Goal: Task Accomplishment & Management: Use online tool/utility

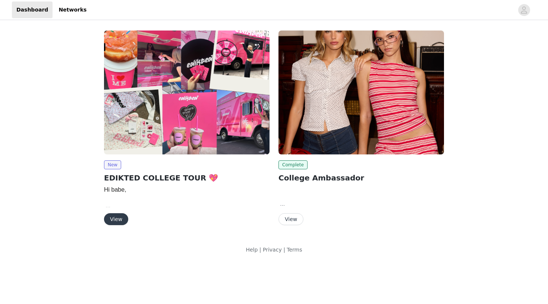
click at [116, 212] on div "New EDIKTED COLLEGE TOUR 💖 Hi babe, We are so happy to move forward with a coll…" at bounding box center [186, 193] width 165 height 65
click at [117, 217] on button "View" at bounding box center [116, 220] width 24 height 12
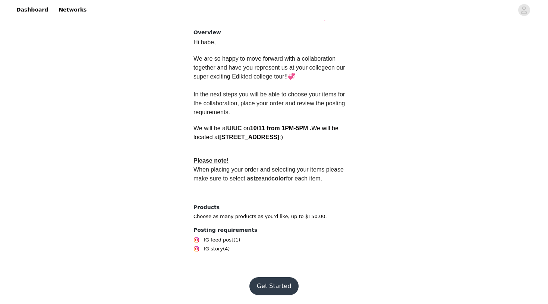
scroll to position [182, 0]
click at [264, 286] on button "Get Started" at bounding box center [274, 287] width 50 height 18
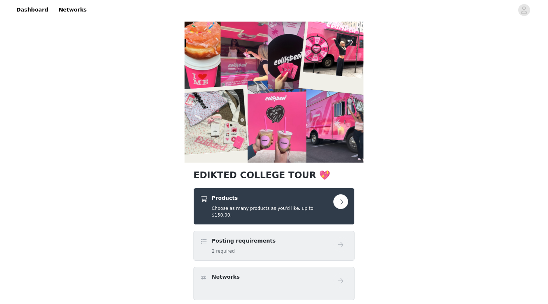
click at [338, 202] on button "button" at bounding box center [340, 202] width 15 height 15
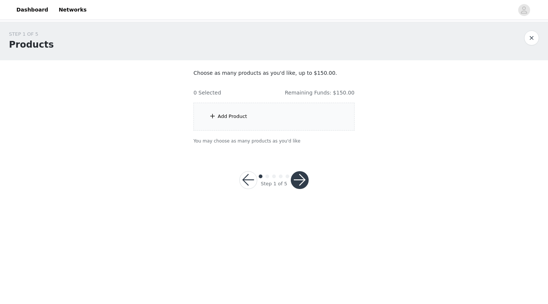
click at [300, 118] on div "Add Product" at bounding box center [273, 117] width 161 height 28
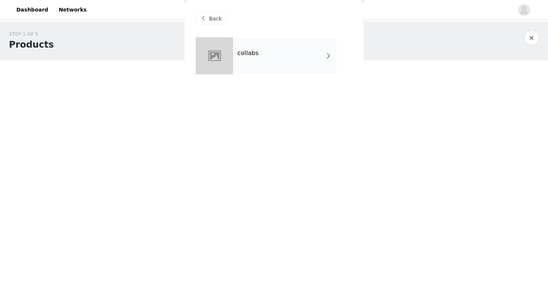
click at [262, 61] on div "collabs" at bounding box center [285, 55] width 104 height 37
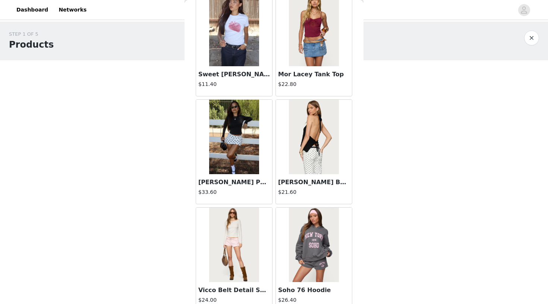
scroll to position [809, 0]
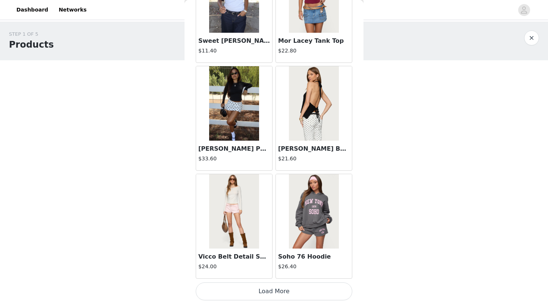
click at [259, 292] on button "Load More" at bounding box center [274, 292] width 156 height 18
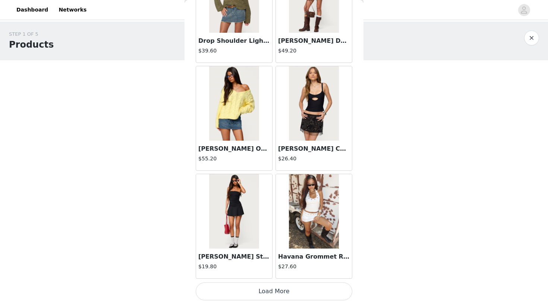
scroll to position [1916, 0]
click at [274, 295] on button "Load More" at bounding box center [274, 292] width 156 height 18
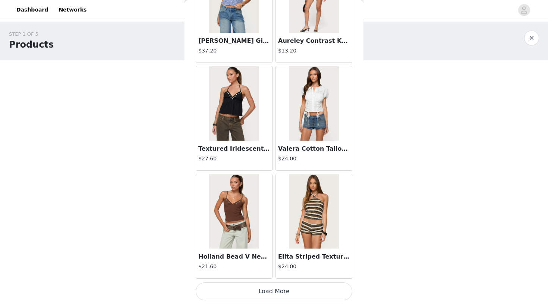
click at [275, 299] on button "Load More" at bounding box center [274, 292] width 156 height 18
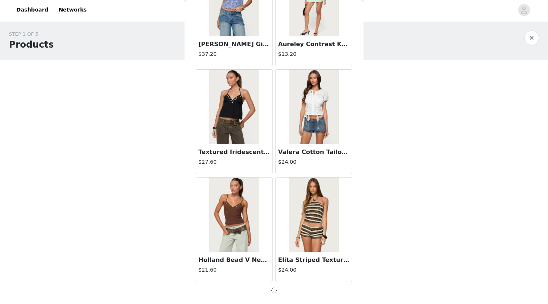
scroll to position [2994, 0]
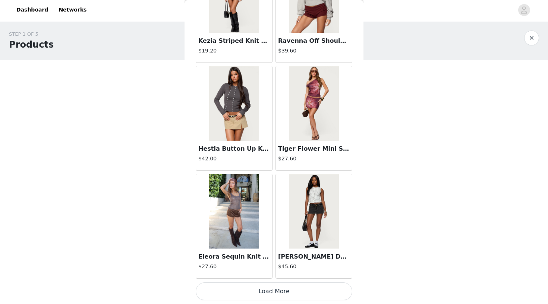
click at [272, 288] on button "Load More" at bounding box center [274, 292] width 156 height 18
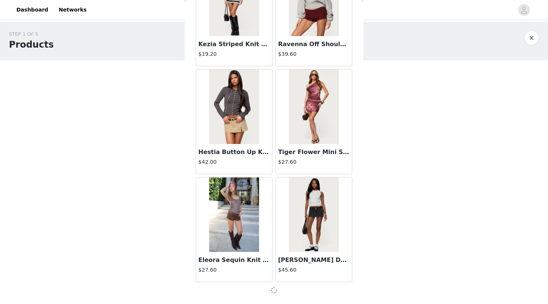
scroll to position [4074, 0]
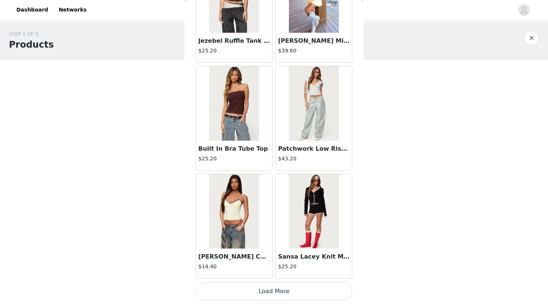
click at [258, 294] on button "Load More" at bounding box center [274, 292] width 156 height 18
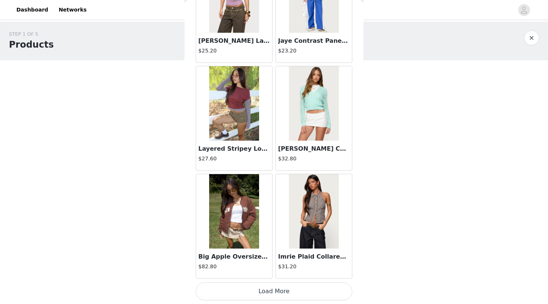
scroll to position [0, 0]
click at [269, 296] on button "Load More" at bounding box center [274, 292] width 156 height 18
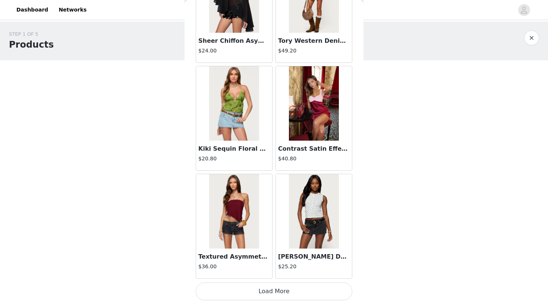
click at [258, 293] on button "Load More" at bounding box center [274, 292] width 156 height 18
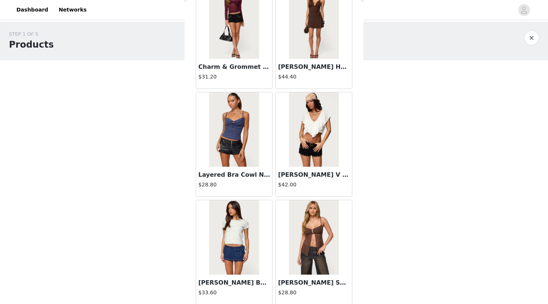
scroll to position [8379, 0]
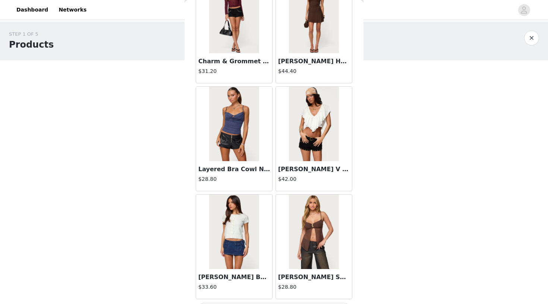
click at [241, 128] on img at bounding box center [234, 124] width 50 height 75
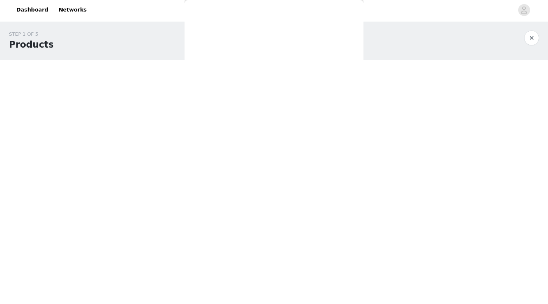
scroll to position [58, 0]
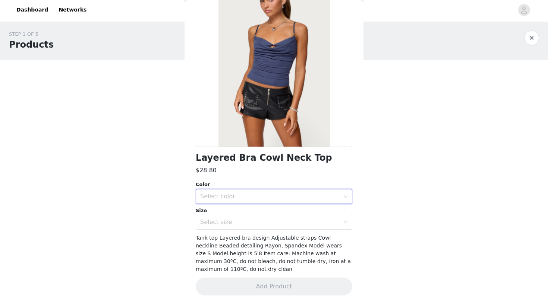
click at [265, 190] on div "Select color" at bounding box center [271, 197] width 143 height 14
click at [255, 211] on li "DARK BLUE" at bounding box center [274, 213] width 156 height 12
click at [254, 217] on div "Select size" at bounding box center [271, 222] width 143 height 14
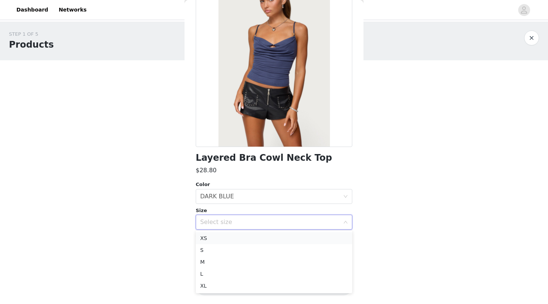
click at [242, 237] on li "XS" at bounding box center [274, 239] width 156 height 12
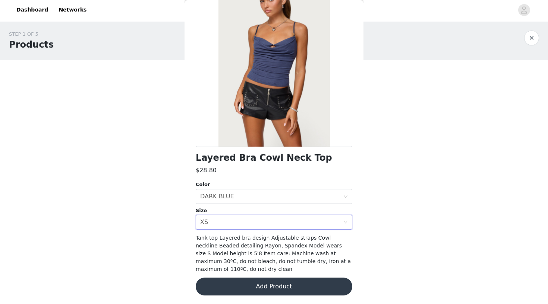
click at [240, 283] on button "Add Product" at bounding box center [274, 287] width 156 height 18
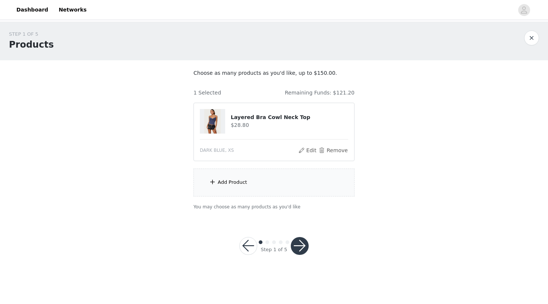
click at [235, 180] on div "Add Product" at bounding box center [232, 182] width 29 height 7
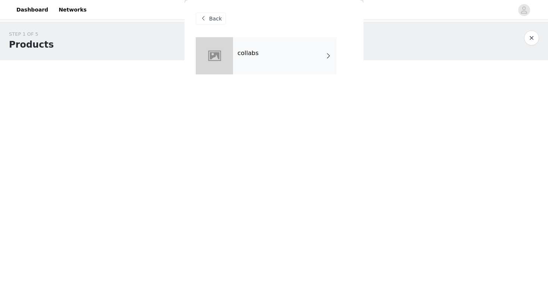
click at [253, 48] on div "collabs" at bounding box center [285, 55] width 104 height 37
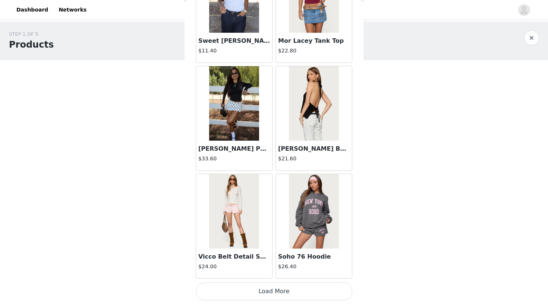
click at [263, 296] on button "Load More" at bounding box center [274, 292] width 156 height 18
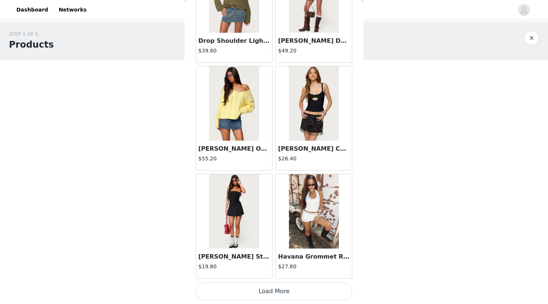
click at [278, 298] on button "Load More" at bounding box center [274, 292] width 156 height 18
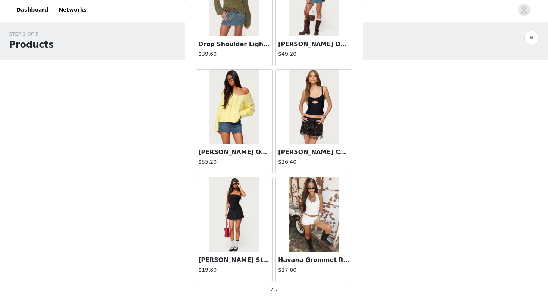
scroll to position [1913, 0]
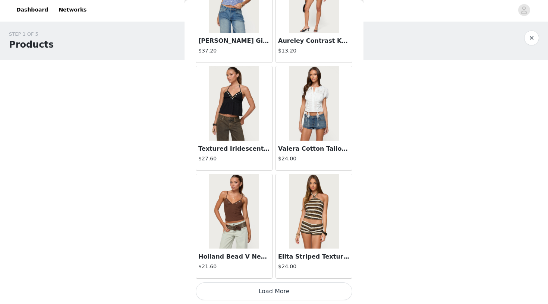
click at [259, 289] on button "Load More" at bounding box center [274, 292] width 156 height 18
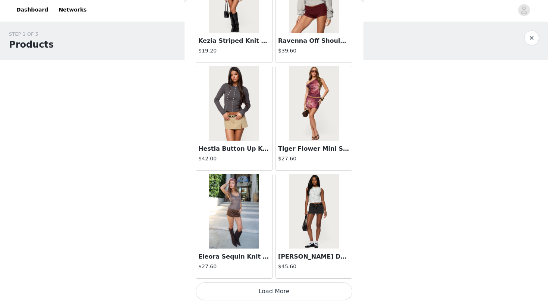
click at [272, 294] on button "Load More" at bounding box center [274, 292] width 156 height 18
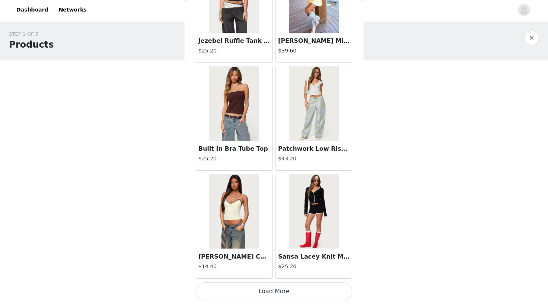
scroll to position [5158, 0]
click at [264, 290] on button "Load More" at bounding box center [274, 292] width 156 height 18
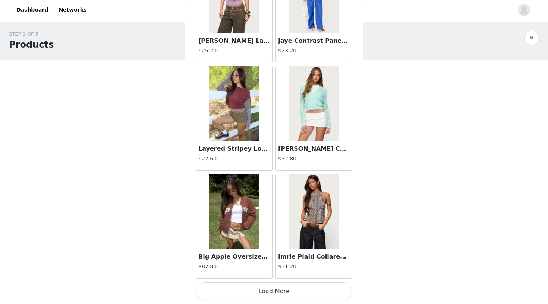
click at [271, 294] on button "Load More" at bounding box center [274, 292] width 156 height 18
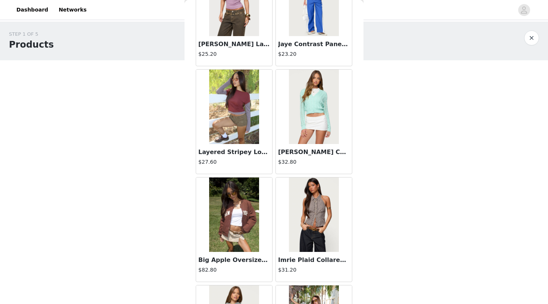
scroll to position [0, 0]
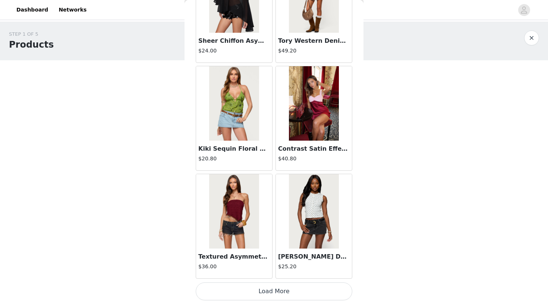
click at [265, 285] on button "Load More" at bounding box center [274, 292] width 156 height 18
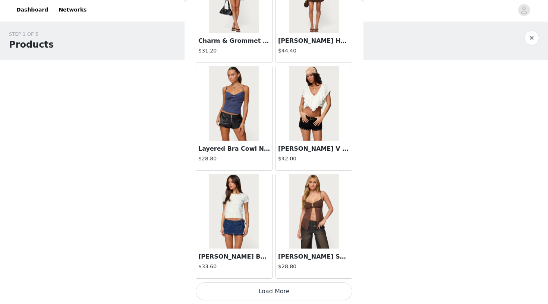
click at [269, 293] on button "Load More" at bounding box center [274, 292] width 156 height 18
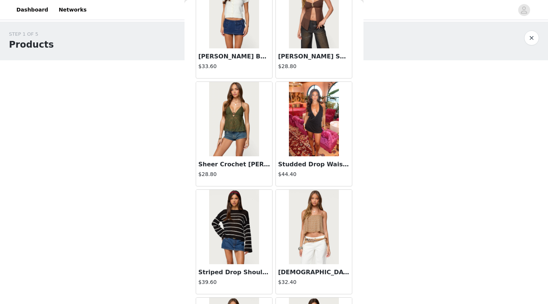
scroll to position [8601, 0]
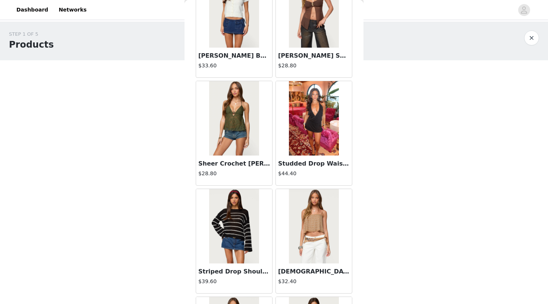
click at [245, 138] on img at bounding box center [234, 118] width 50 height 75
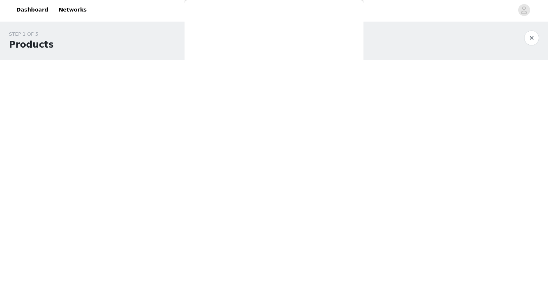
scroll to position [0, 0]
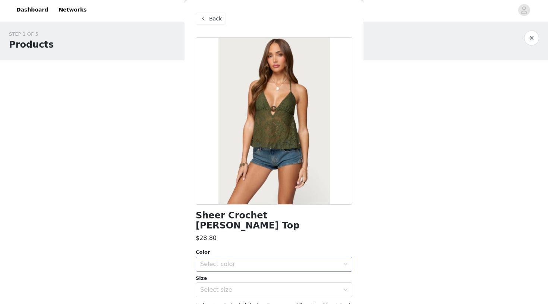
click at [228, 261] on div "Select color" at bounding box center [269, 264] width 139 height 7
click at [225, 269] on li "GREEN" at bounding box center [274, 271] width 156 height 12
click at [225, 287] on div "Select size" at bounding box center [269, 290] width 139 height 7
click at [227, 296] on li "XS" at bounding box center [274, 296] width 156 height 12
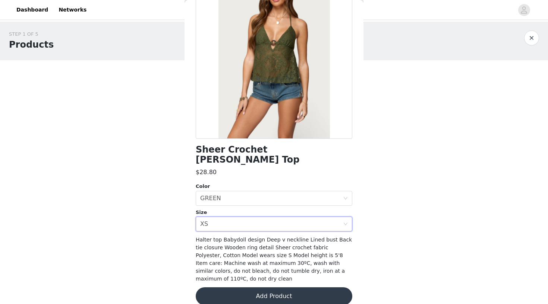
scroll to position [66, 0]
click at [259, 289] on button "Add Product" at bounding box center [274, 297] width 156 height 18
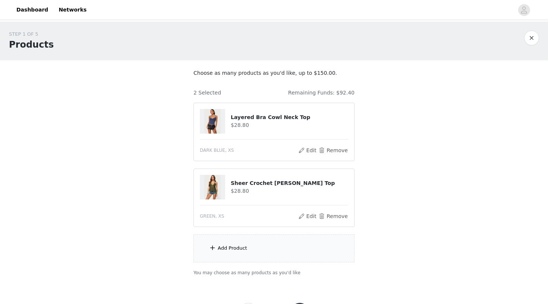
click at [234, 247] on div "Add Product" at bounding box center [232, 248] width 29 height 7
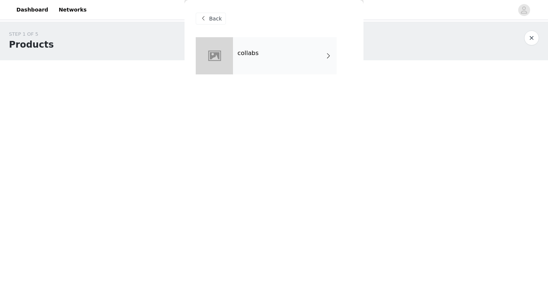
click at [272, 71] on div "collabs" at bounding box center [285, 55] width 104 height 37
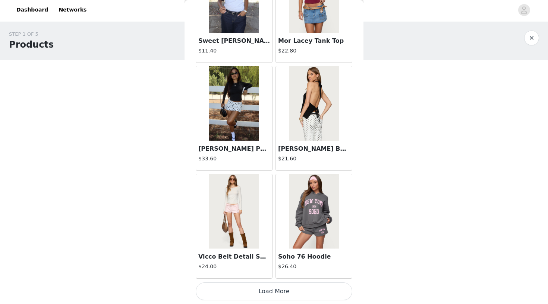
click at [269, 291] on button "Load More" at bounding box center [274, 292] width 156 height 18
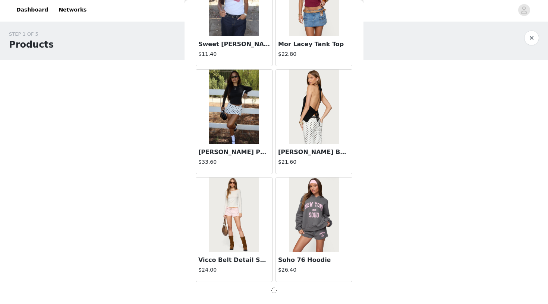
scroll to position [832, 0]
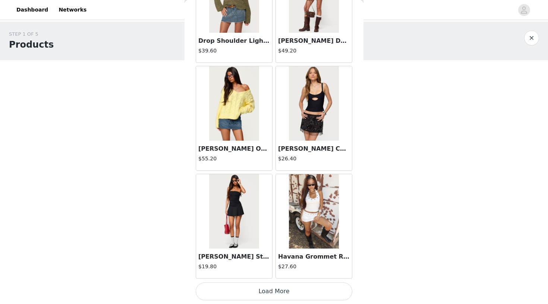
click at [277, 291] on button "Load More" at bounding box center [274, 292] width 156 height 18
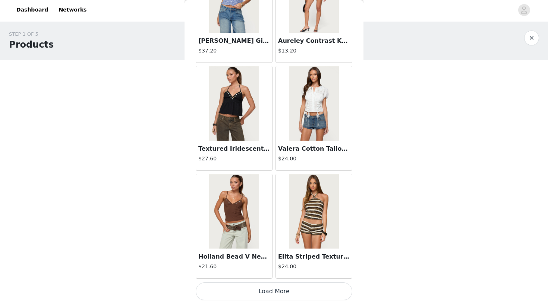
scroll to position [2997, 0]
click at [272, 291] on button "Load More" at bounding box center [274, 292] width 156 height 18
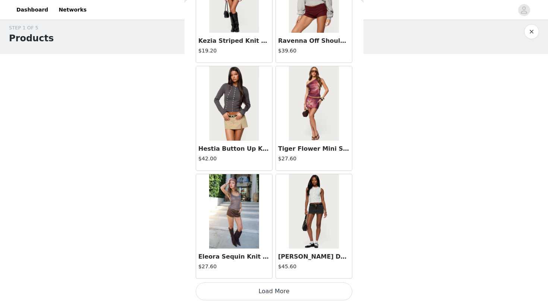
scroll to position [9, 0]
click at [270, 293] on button "Load More" at bounding box center [274, 292] width 156 height 18
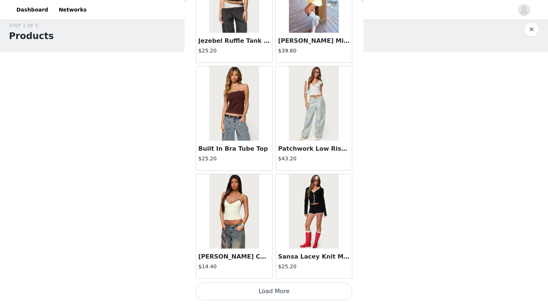
click at [273, 292] on button "Load More" at bounding box center [274, 292] width 156 height 18
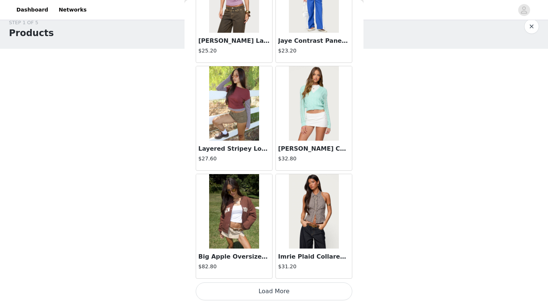
scroll to position [15, 0]
click at [259, 292] on button "Load More" at bounding box center [274, 292] width 156 height 18
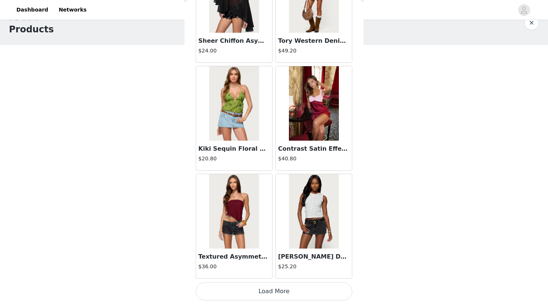
click at [259, 295] on button "Load More" at bounding box center [274, 292] width 156 height 18
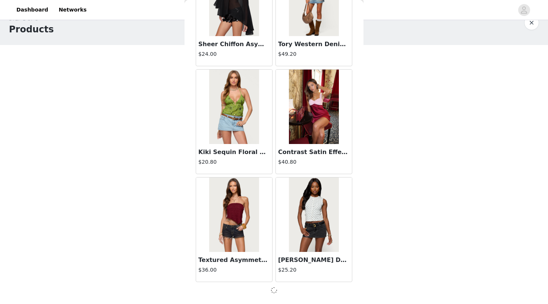
scroll to position [7316, 0]
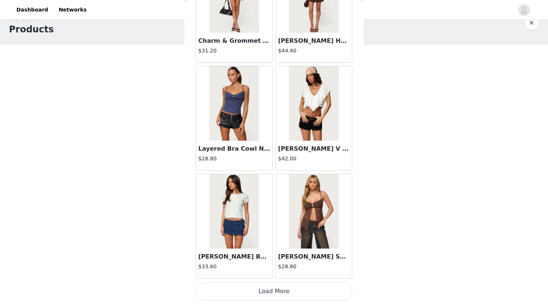
click at [274, 288] on button "Load More" at bounding box center [274, 292] width 156 height 18
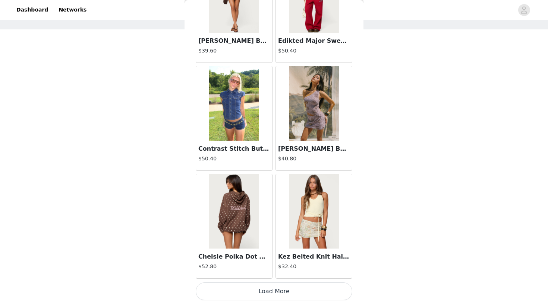
scroll to position [34, 0]
click at [261, 296] on button "Load More" at bounding box center [274, 292] width 156 height 18
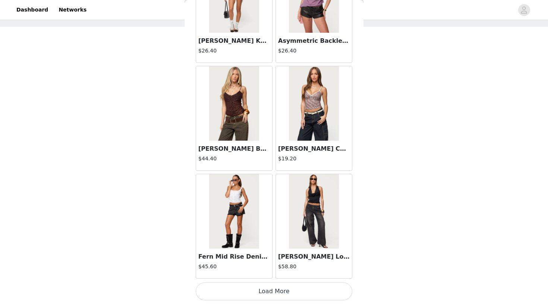
click at [268, 294] on button "Load More" at bounding box center [274, 292] width 156 height 18
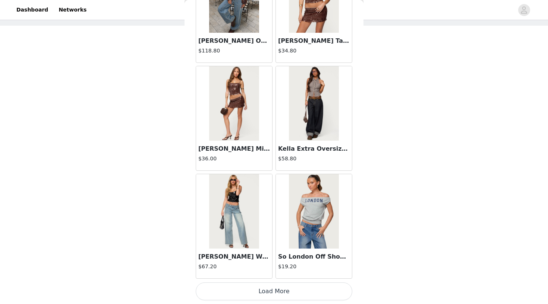
scroll to position [34, 0]
click at [262, 294] on button "Load More" at bounding box center [274, 292] width 156 height 18
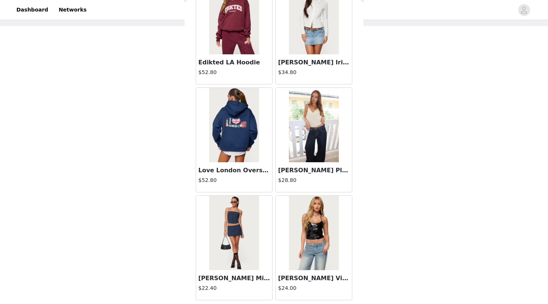
scroll to position [12710, 0]
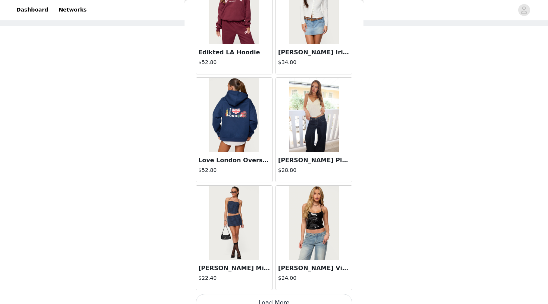
click at [313, 148] on img at bounding box center [314, 115] width 50 height 75
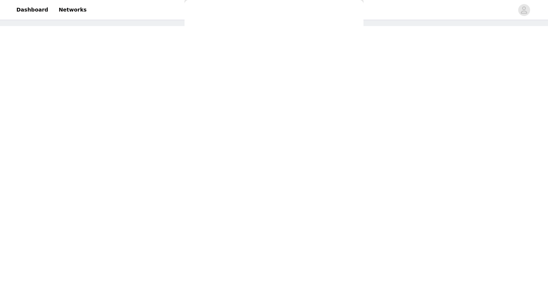
scroll to position [58, 0]
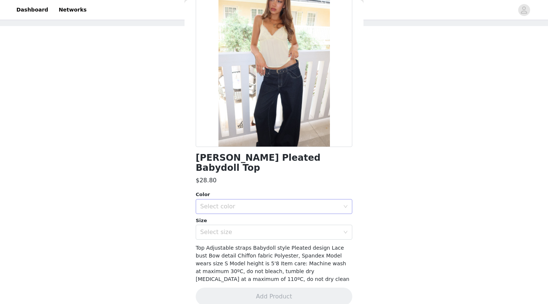
click at [254, 203] on div "Select color" at bounding box center [269, 206] width 139 height 7
click at [242, 210] on li "YELLOW" at bounding box center [274, 213] width 156 height 12
click at [238, 229] on div "Select size" at bounding box center [269, 232] width 139 height 7
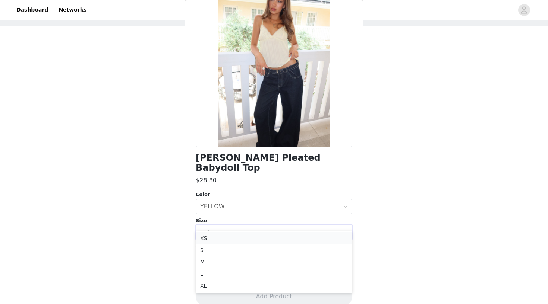
click at [228, 236] on li "XS" at bounding box center [274, 239] width 156 height 12
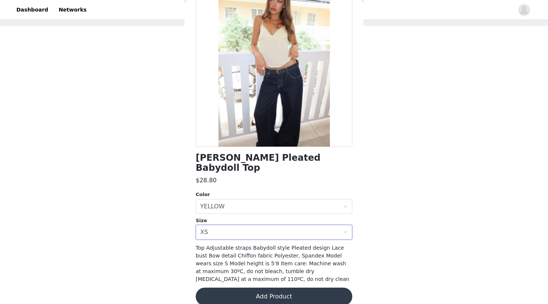
click at [227, 291] on button "Add Product" at bounding box center [274, 297] width 156 height 18
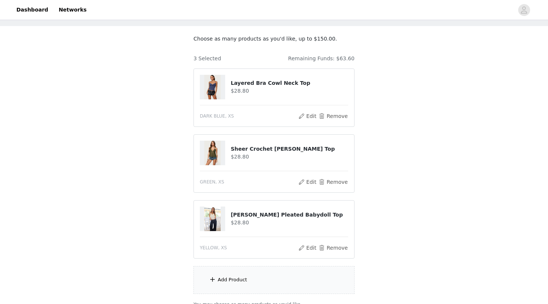
click at [228, 280] on div "Add Product" at bounding box center [232, 279] width 29 height 7
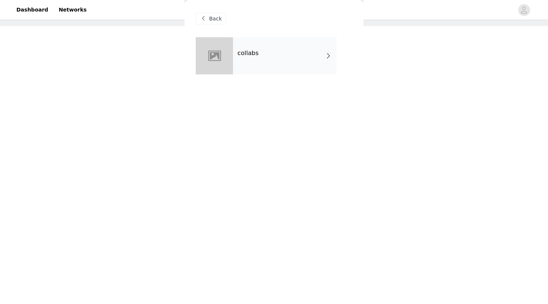
click at [303, 55] on div "collabs" at bounding box center [285, 55] width 104 height 37
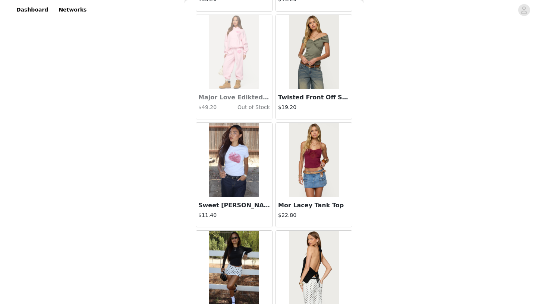
scroll to position [100, 0]
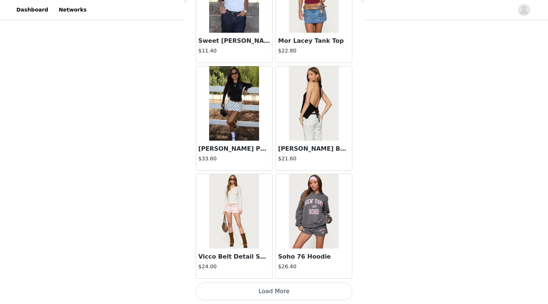
click at [253, 289] on button "Load More" at bounding box center [274, 292] width 156 height 18
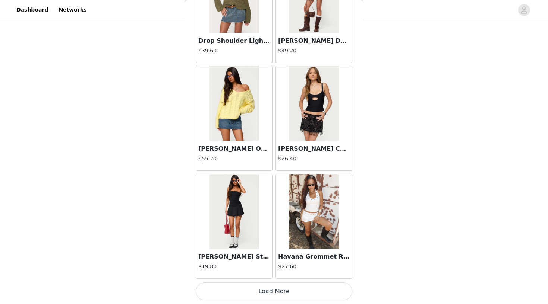
click at [278, 292] on button "Load More" at bounding box center [274, 292] width 156 height 18
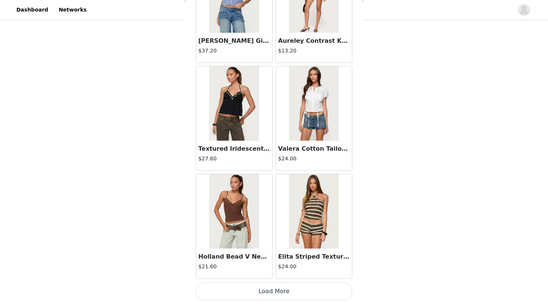
click at [263, 291] on button "Load More" at bounding box center [274, 292] width 156 height 18
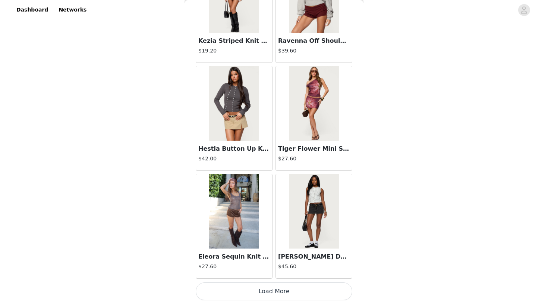
click at [257, 291] on button "Load More" at bounding box center [274, 292] width 156 height 18
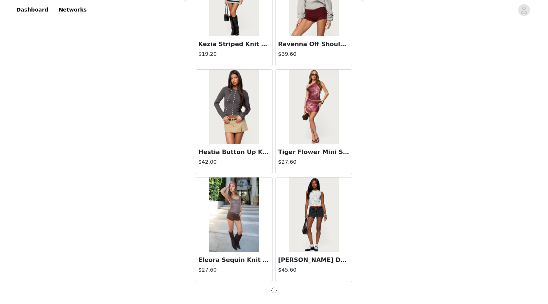
scroll to position [4074, 0]
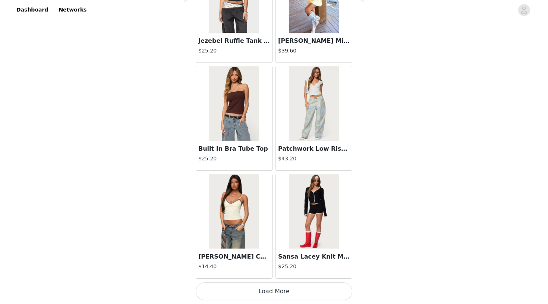
click at [264, 295] on button "Load More" at bounding box center [274, 292] width 156 height 18
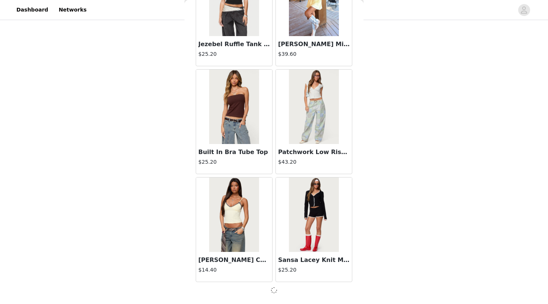
scroll to position [5155, 0]
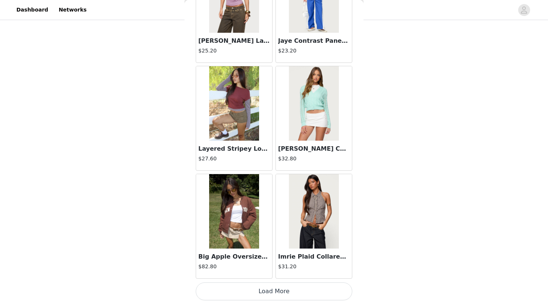
click at [260, 294] on button "Load More" at bounding box center [274, 292] width 156 height 18
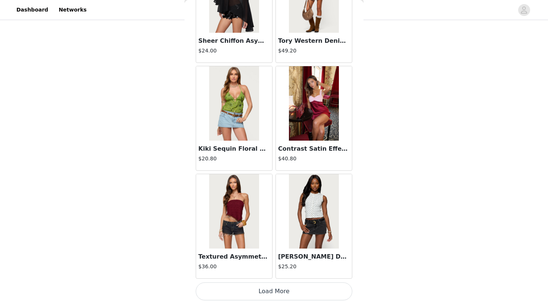
click at [265, 289] on button "Load More" at bounding box center [274, 292] width 156 height 18
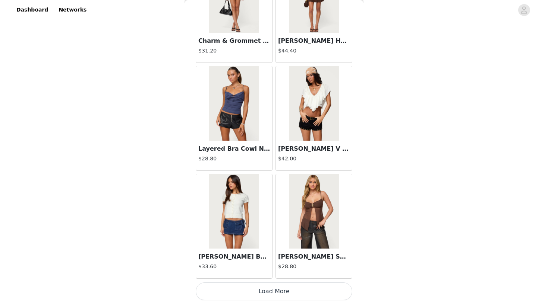
click at [273, 290] on button "Load More" at bounding box center [274, 292] width 156 height 18
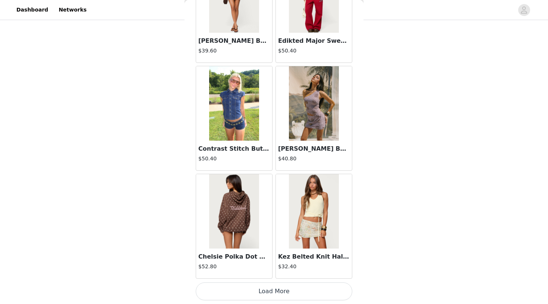
click at [268, 295] on button "Load More" at bounding box center [274, 292] width 156 height 18
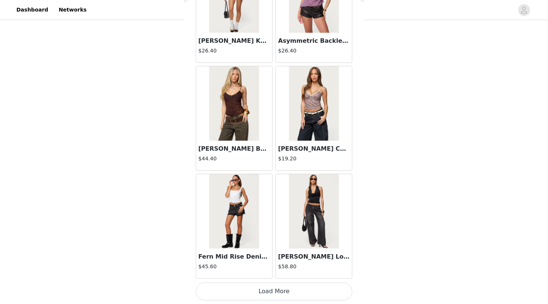
click at [275, 294] on button "Load More" at bounding box center [274, 292] width 156 height 18
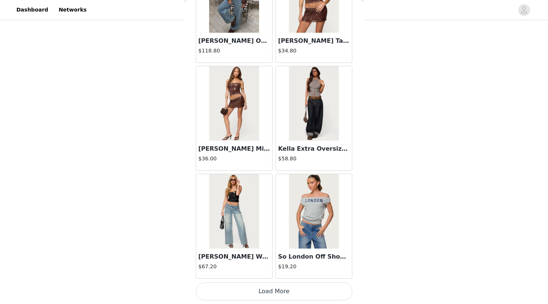
scroll to position [11641, 0]
click at [258, 290] on button "Load More" at bounding box center [274, 292] width 156 height 18
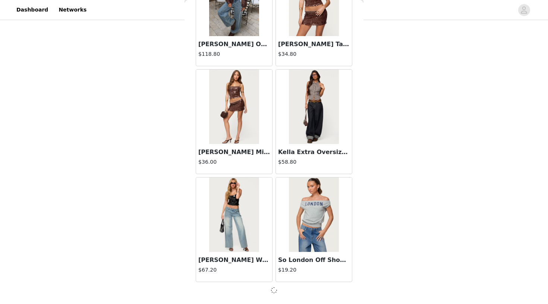
scroll to position [11638, 0]
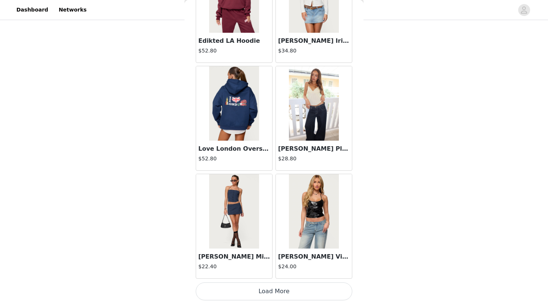
click at [266, 289] on button "Load More" at bounding box center [274, 292] width 156 height 18
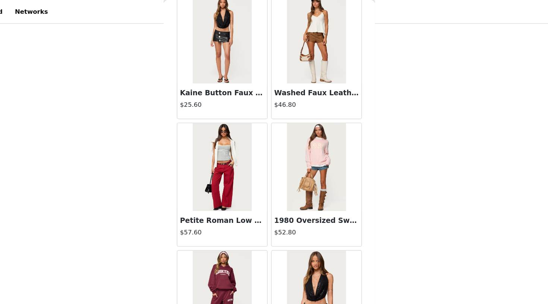
scroll to position [38, 0]
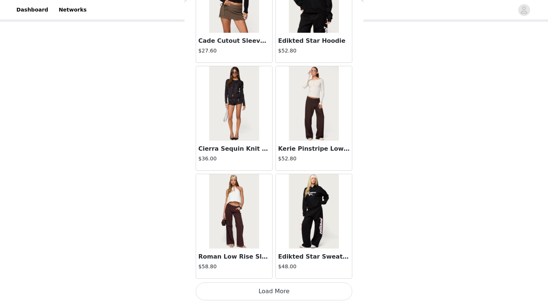
click at [266, 290] on button "Load More" at bounding box center [274, 292] width 156 height 18
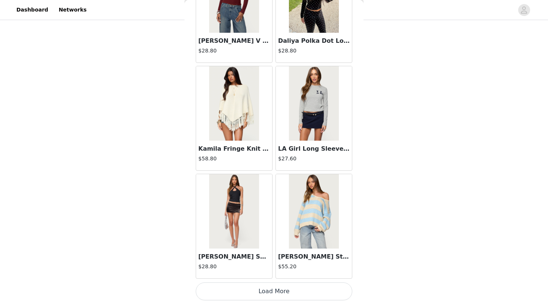
scroll to position [57, 0]
click at [275, 292] on button "Load More" at bounding box center [274, 292] width 156 height 18
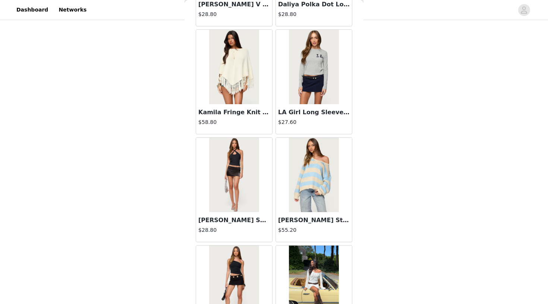
scroll to position [14935, 0]
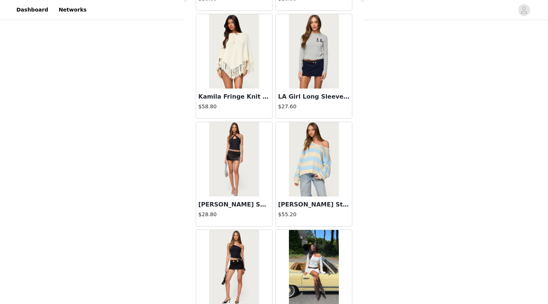
click at [229, 193] on img at bounding box center [234, 159] width 50 height 75
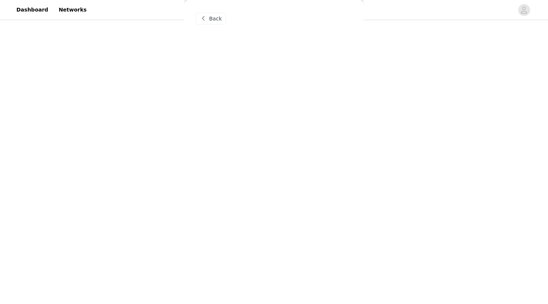
scroll to position [0, 0]
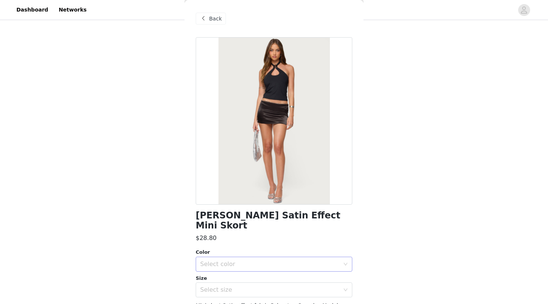
click at [276, 261] on div "Select color" at bounding box center [269, 264] width 139 height 7
click at [248, 271] on li "BLACK" at bounding box center [274, 271] width 156 height 12
click at [250, 287] on div "Select size" at bounding box center [269, 290] width 139 height 7
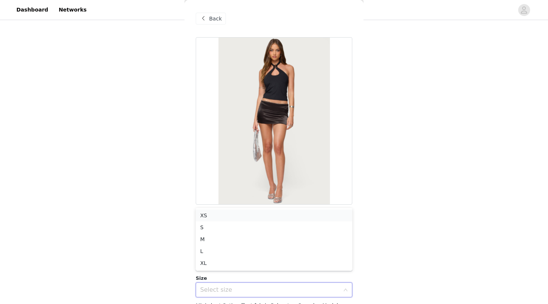
click at [222, 217] on li "XS" at bounding box center [274, 216] width 156 height 12
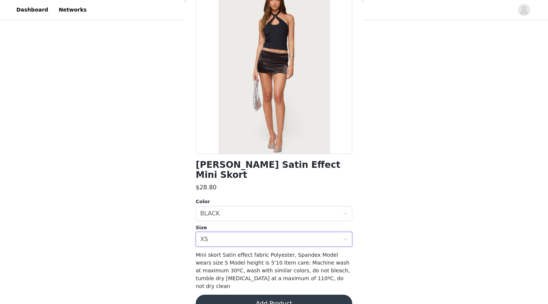
scroll to position [50, 0]
click at [249, 296] on button "Add Product" at bounding box center [274, 305] width 156 height 18
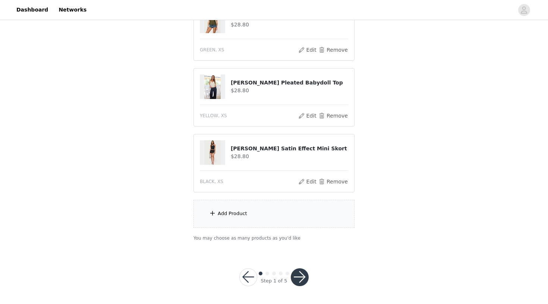
scroll to position [166, 0]
click at [235, 214] on div "Add Product" at bounding box center [232, 214] width 29 height 7
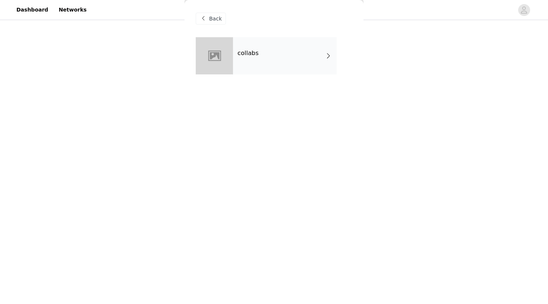
click at [253, 68] on div "collabs" at bounding box center [285, 55] width 104 height 37
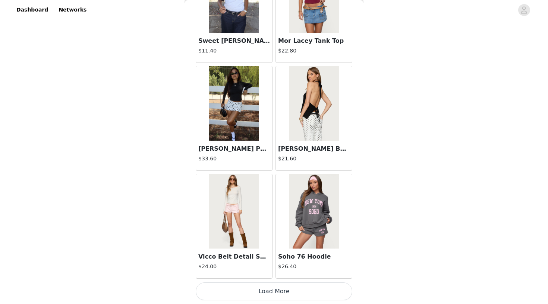
click at [253, 292] on button "Load More" at bounding box center [274, 292] width 156 height 18
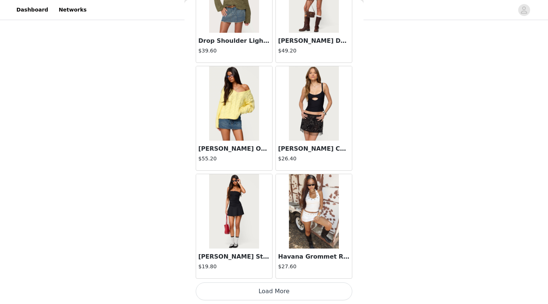
click at [268, 294] on button "Load More" at bounding box center [274, 292] width 156 height 18
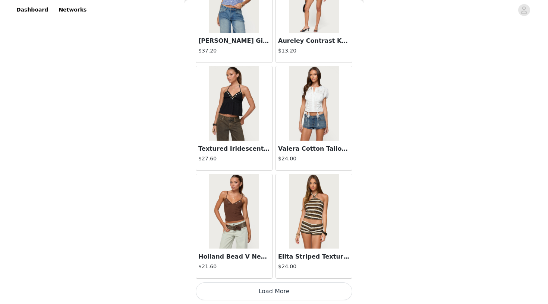
click at [265, 290] on button "Load More" at bounding box center [274, 292] width 156 height 18
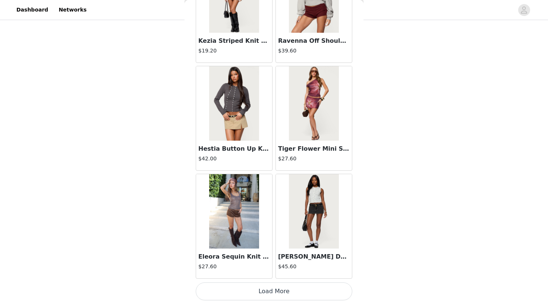
click at [260, 292] on button "Load More" at bounding box center [274, 292] width 156 height 18
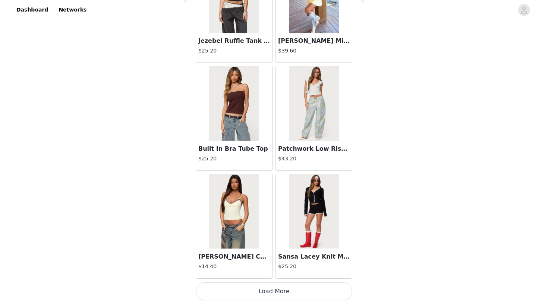
click at [263, 291] on button "Load More" at bounding box center [274, 292] width 156 height 18
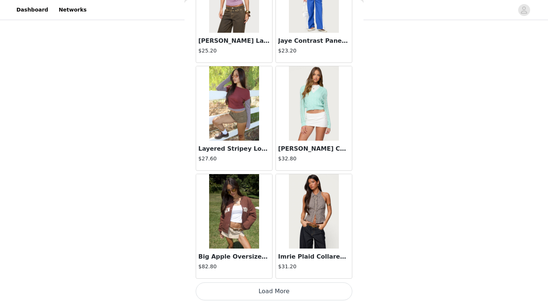
click at [258, 290] on button "Load More" at bounding box center [274, 292] width 156 height 18
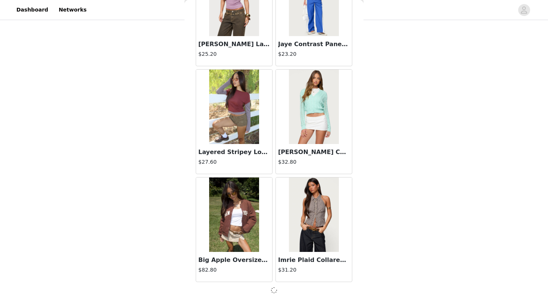
scroll to position [6235, 0]
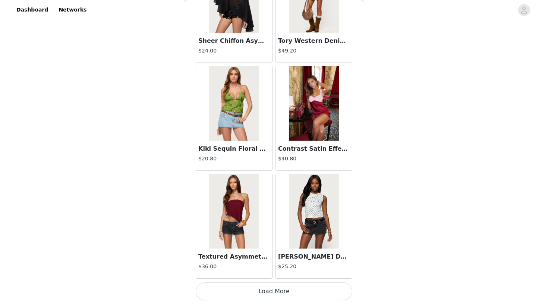
click at [276, 290] on button "Load More" at bounding box center [274, 292] width 156 height 18
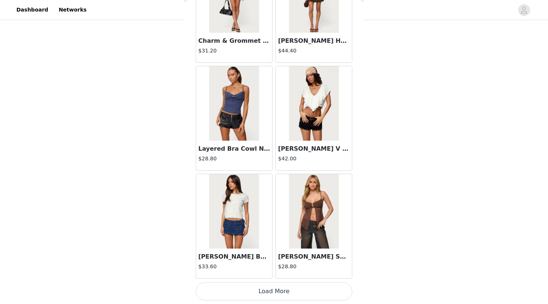
click at [273, 295] on button "Load More" at bounding box center [274, 292] width 156 height 18
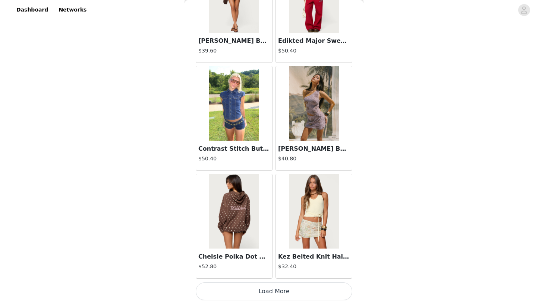
click at [271, 289] on button "Load More" at bounding box center [274, 292] width 156 height 18
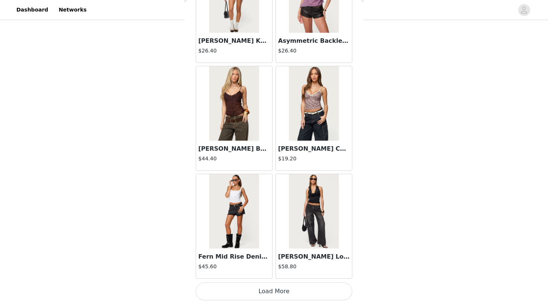
click at [284, 291] on button "Load More" at bounding box center [274, 292] width 156 height 18
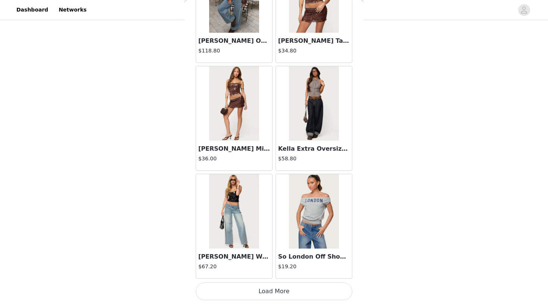
click at [273, 287] on button "Load More" at bounding box center [274, 292] width 156 height 18
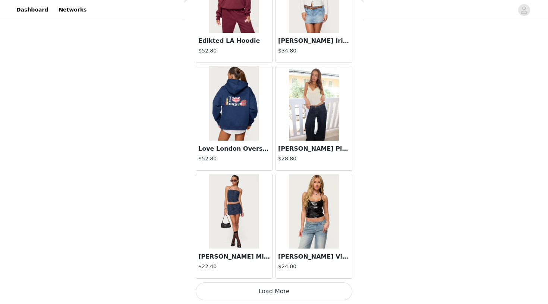
click at [276, 291] on button "Load More" at bounding box center [274, 292] width 156 height 18
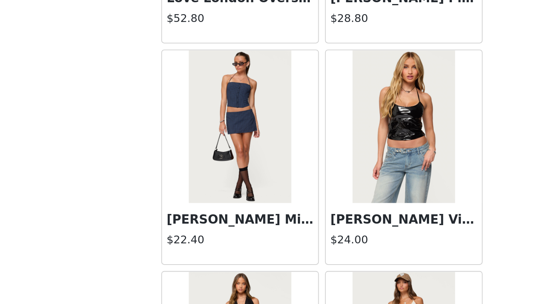
scroll to position [166, 0]
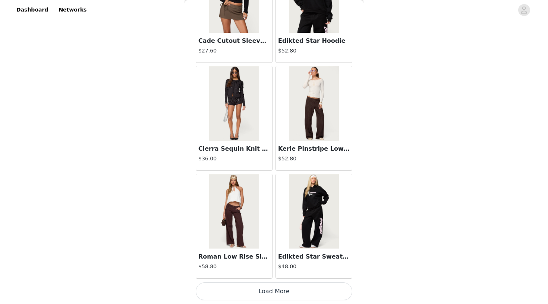
click at [274, 294] on button "Load More" at bounding box center [274, 292] width 156 height 18
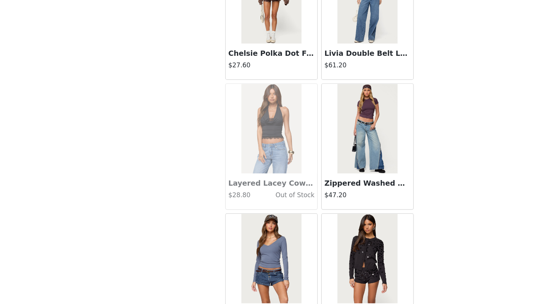
scroll to position [14139, 0]
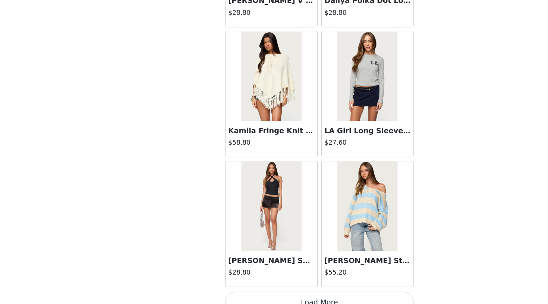
click at [240, 283] on button "Load More" at bounding box center [274, 292] width 156 height 18
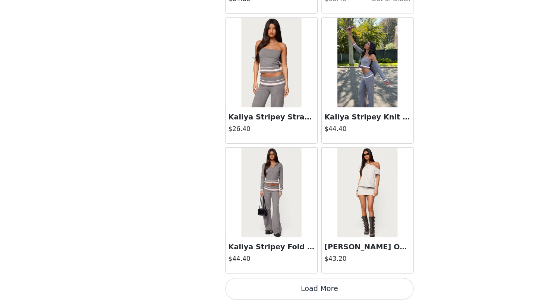
scroll to position [166, 0]
click at [250, 283] on button "Load More" at bounding box center [274, 292] width 156 height 18
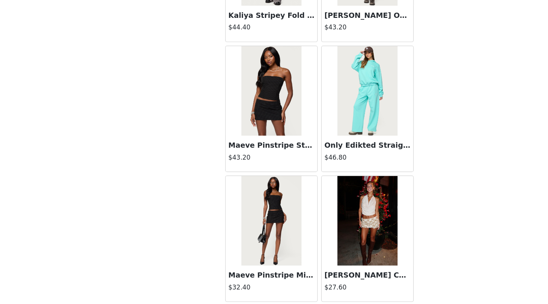
scroll to position [16158, 0]
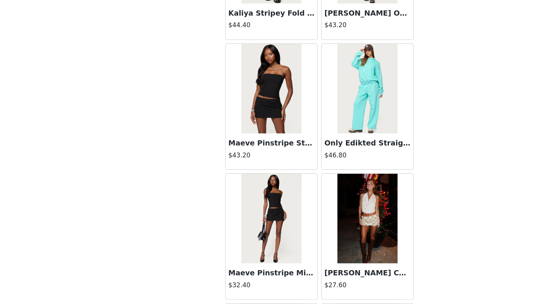
click at [223, 196] on img at bounding box center [234, 233] width 50 height 75
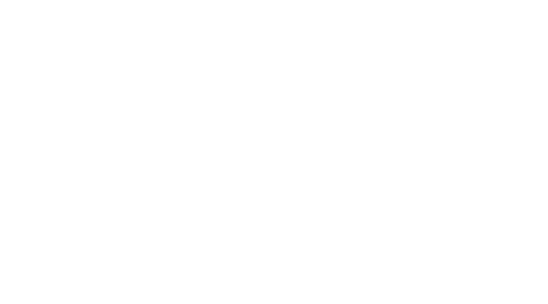
scroll to position [50, 0]
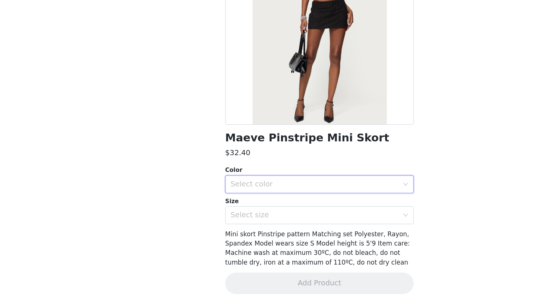
click at [252, 197] on div "Select color" at bounding box center [271, 204] width 143 height 14
click at [237, 215] on li "BLACK" at bounding box center [274, 221] width 156 height 12
click at [240, 227] on div "Select size" at bounding box center [269, 230] width 139 height 7
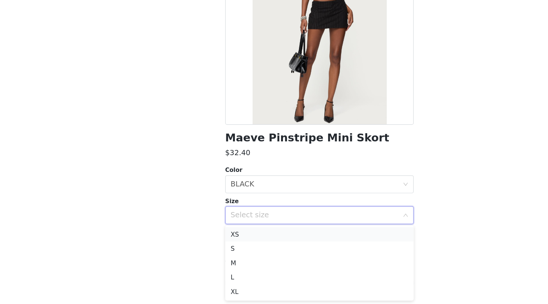
click at [215, 240] on li "XS" at bounding box center [274, 246] width 156 height 12
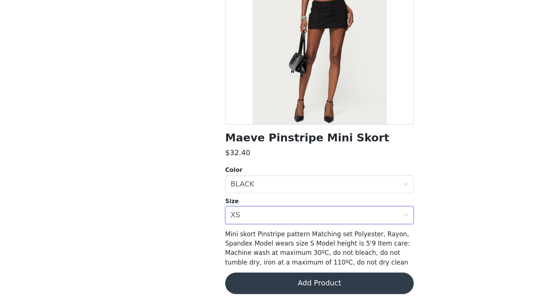
click at [234, 278] on button "Add Product" at bounding box center [274, 287] width 156 height 18
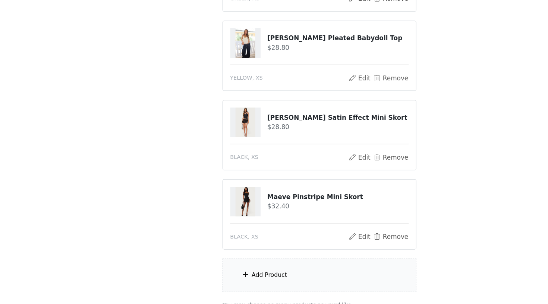
click at [200, 266] on div "Add Product" at bounding box center [273, 280] width 161 height 28
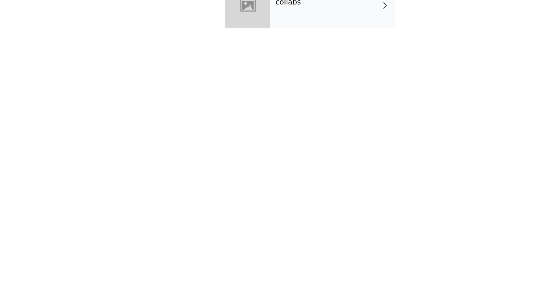
click at [259, 37] on div "collabs" at bounding box center [285, 55] width 104 height 37
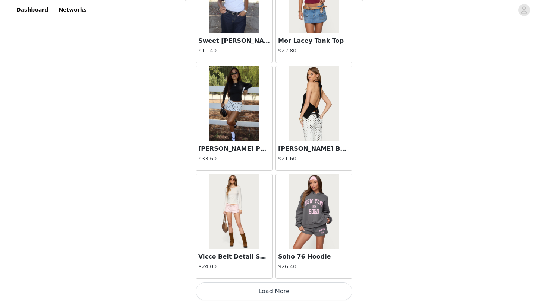
click at [249, 288] on button "Load More" at bounding box center [274, 292] width 156 height 18
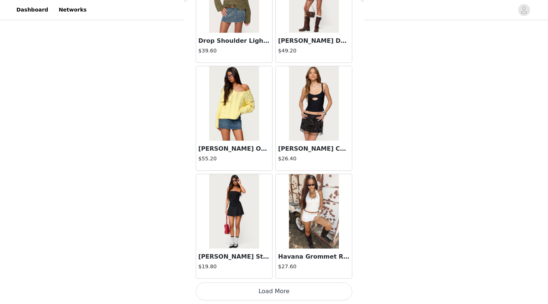
click at [260, 293] on button "Load More" at bounding box center [274, 292] width 156 height 18
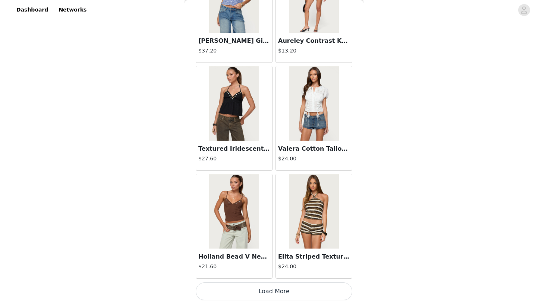
scroll to position [232, 0]
click at [268, 294] on button "Load More" at bounding box center [274, 292] width 156 height 18
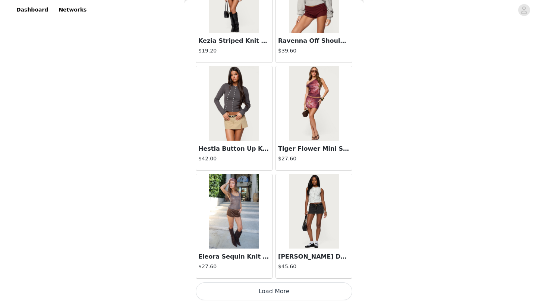
click at [272, 295] on button "Load More" at bounding box center [274, 292] width 156 height 18
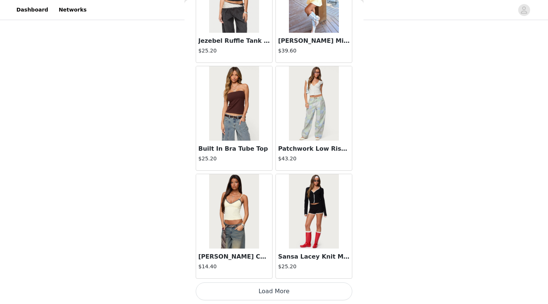
click at [269, 292] on button "Load More" at bounding box center [274, 292] width 156 height 18
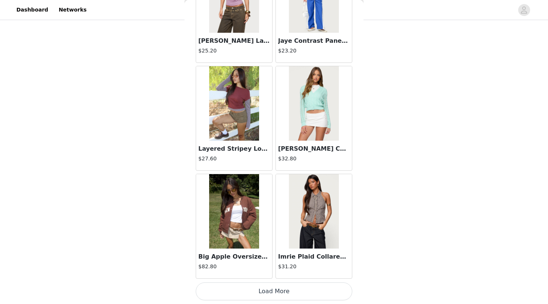
click at [262, 292] on button "Load More" at bounding box center [274, 292] width 156 height 18
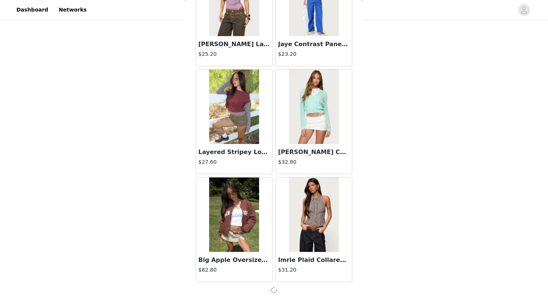
scroll to position [6235, 0]
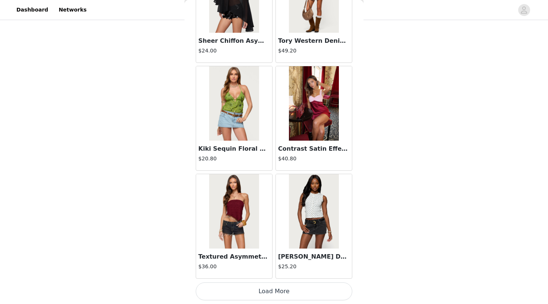
click at [274, 294] on button "Load More" at bounding box center [274, 292] width 156 height 18
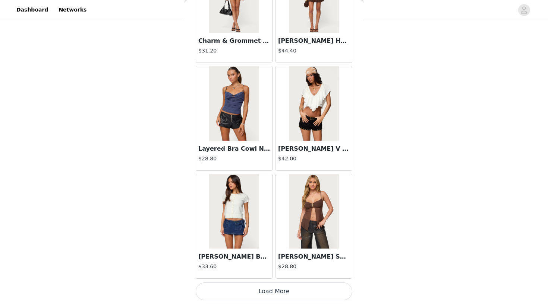
click at [271, 291] on button "Load More" at bounding box center [274, 292] width 156 height 18
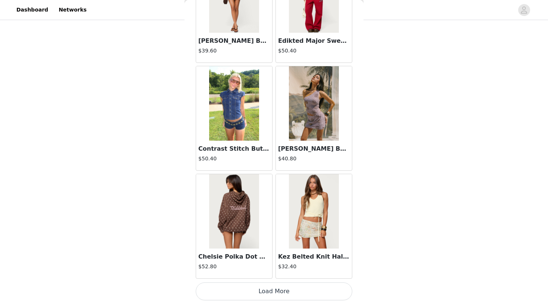
click at [260, 294] on button "Load More" at bounding box center [274, 292] width 156 height 18
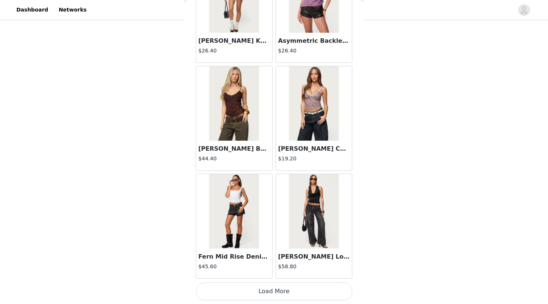
click at [265, 289] on button "Load More" at bounding box center [274, 292] width 156 height 18
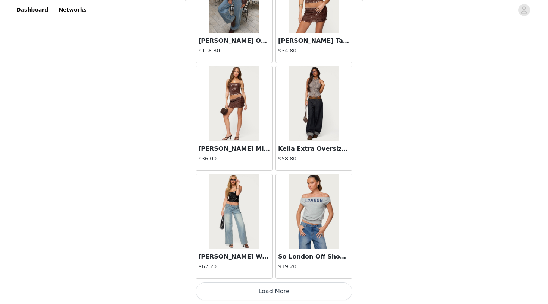
scroll to position [11641, 0]
click at [271, 291] on button "Load More" at bounding box center [274, 292] width 156 height 18
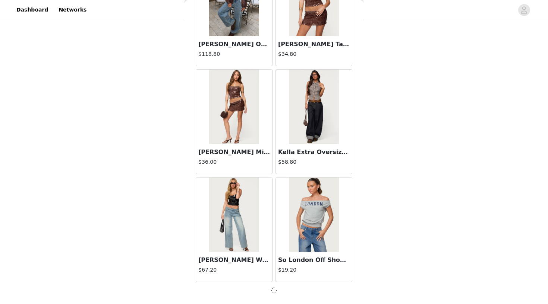
scroll to position [11638, 0]
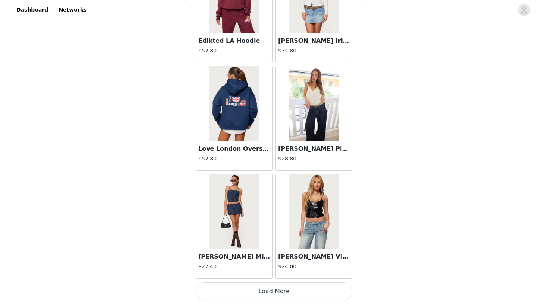
click at [270, 290] on button "Load More" at bounding box center [274, 292] width 156 height 18
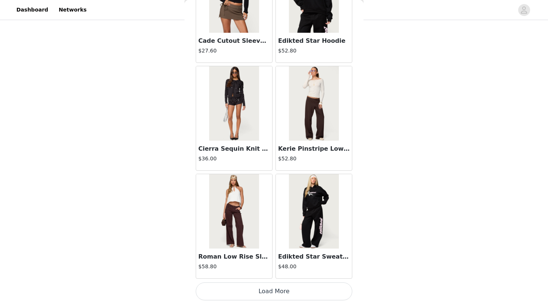
scroll to position [13803, 0]
click at [268, 295] on button "Load More" at bounding box center [274, 292] width 156 height 18
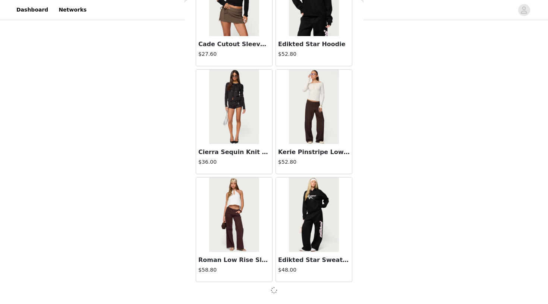
scroll to position [13799, 0]
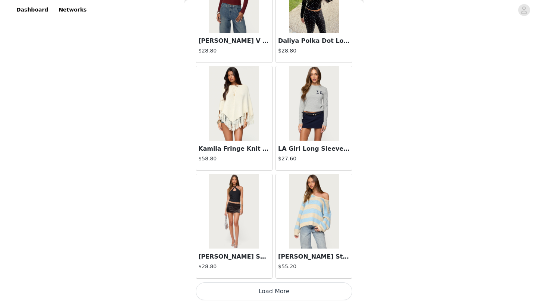
click at [268, 294] on button "Load More" at bounding box center [274, 292] width 156 height 18
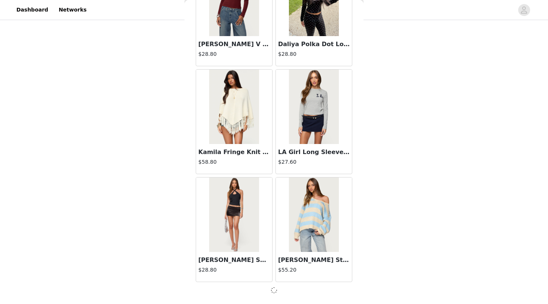
scroll to position [14880, 0]
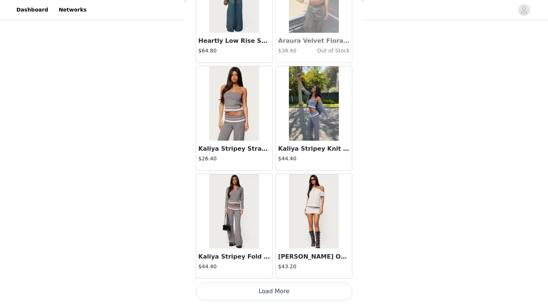
click at [270, 289] on button "Load More" at bounding box center [274, 292] width 156 height 18
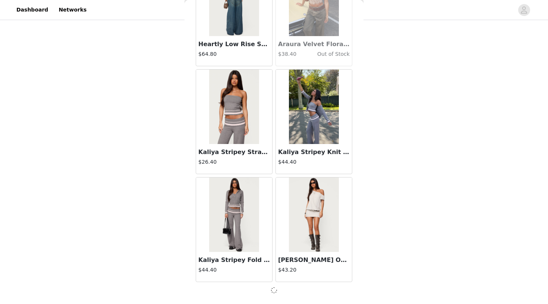
scroll to position [15960, 0]
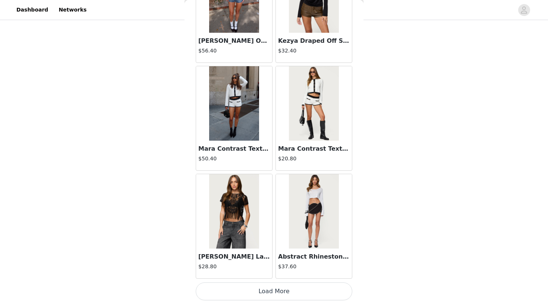
click at [253, 286] on button "Load More" at bounding box center [274, 292] width 156 height 18
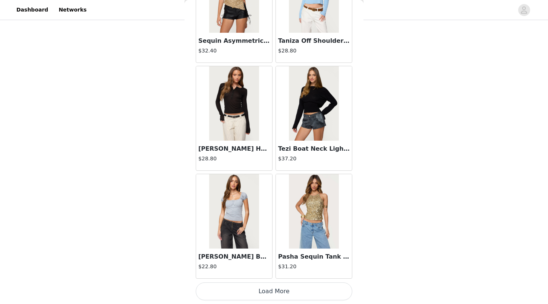
scroll to position [232, 0]
click at [276, 292] on button "Load More" at bounding box center [274, 292] width 156 height 18
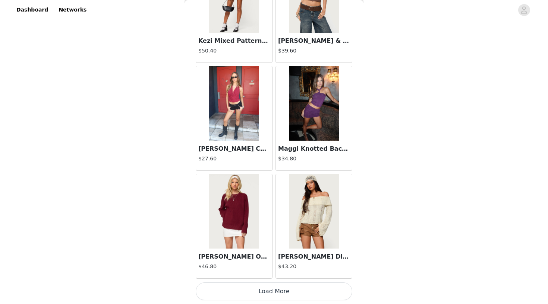
click at [273, 291] on button "Load More" at bounding box center [274, 292] width 156 height 18
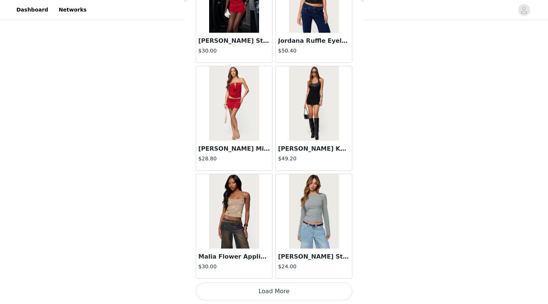
click at [281, 293] on button "Load More" at bounding box center [274, 292] width 156 height 18
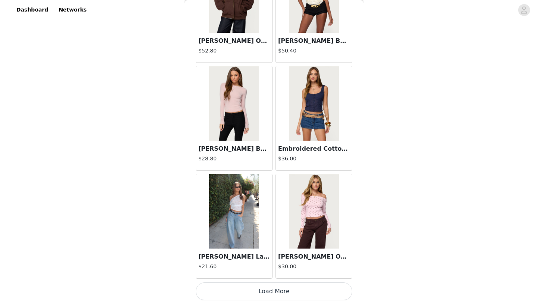
click at [273, 294] on button "Load More" at bounding box center [274, 292] width 156 height 18
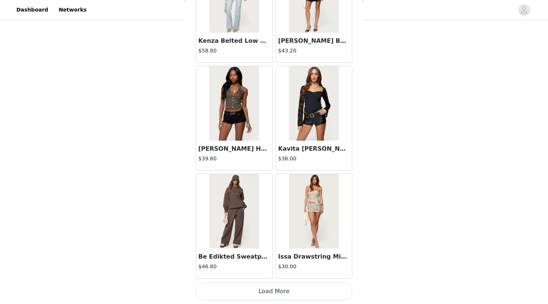
click at [253, 290] on button "Load More" at bounding box center [274, 292] width 156 height 18
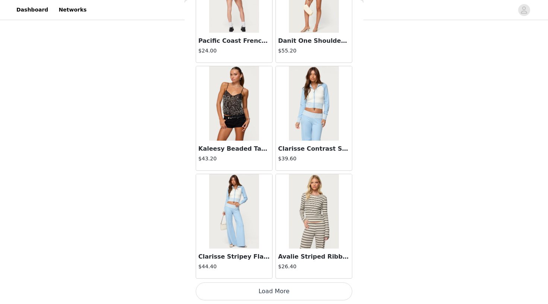
click at [259, 296] on button "Load More" at bounding box center [274, 292] width 156 height 18
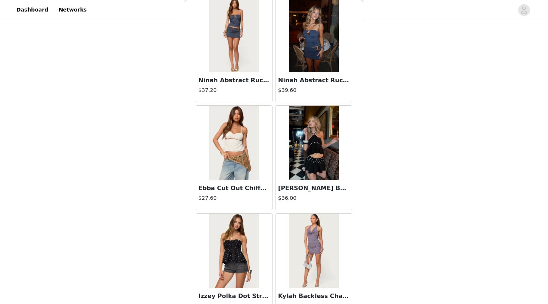
scroll to position [23921, 0]
